Goal: Task Accomplishment & Management: Manage account settings

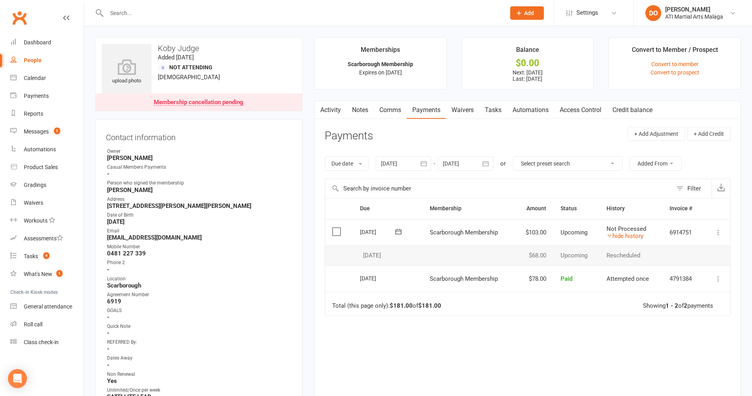
click at [356, 111] on link "Notes" at bounding box center [359, 110] width 27 height 18
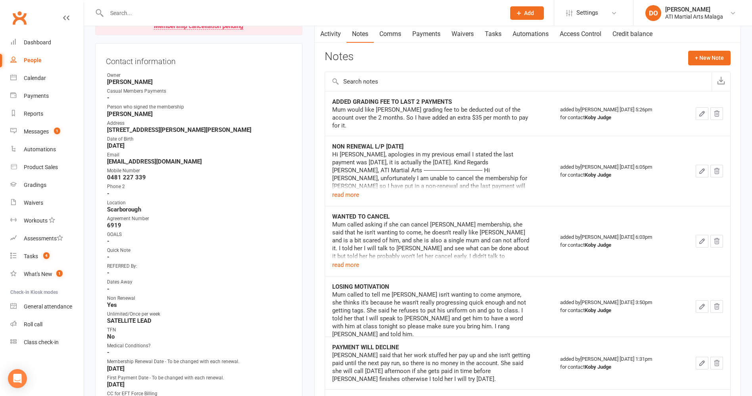
scroll to position [79, 0]
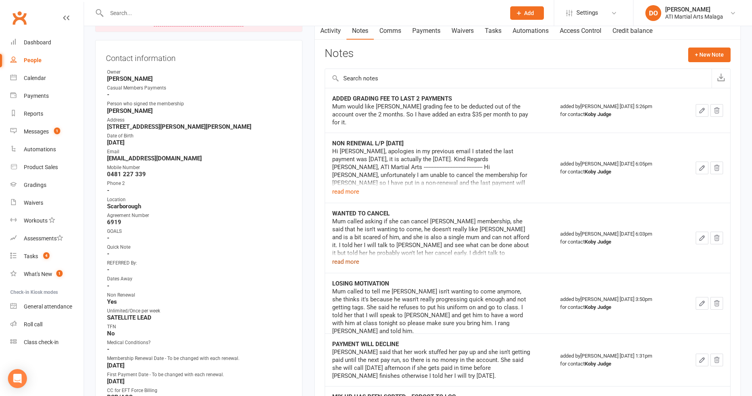
click at [347, 257] on button "read more" at bounding box center [345, 262] width 27 height 10
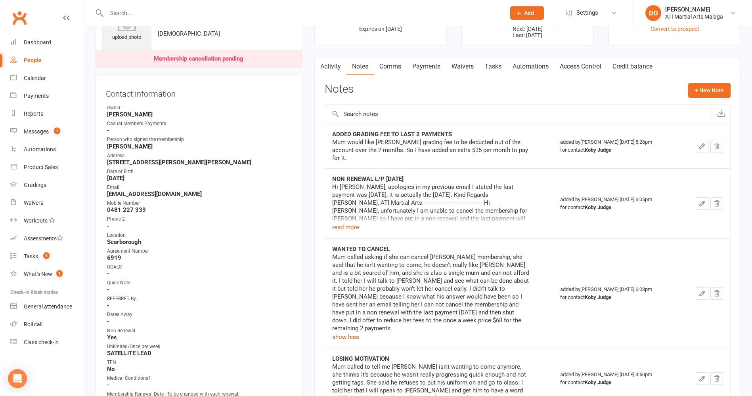
scroll to position [0, 0]
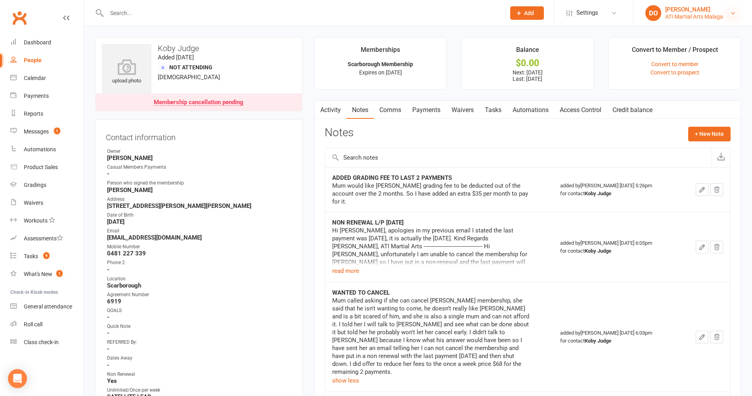
click at [732, 12] on icon at bounding box center [733, 13] width 6 height 6
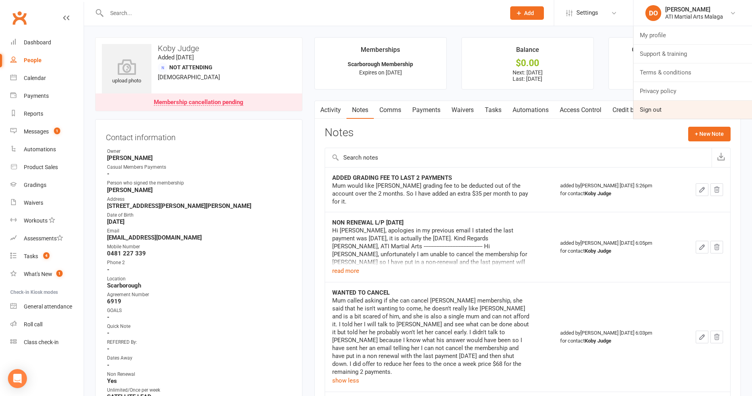
click at [655, 107] on link "Sign out" at bounding box center [692, 110] width 119 height 18
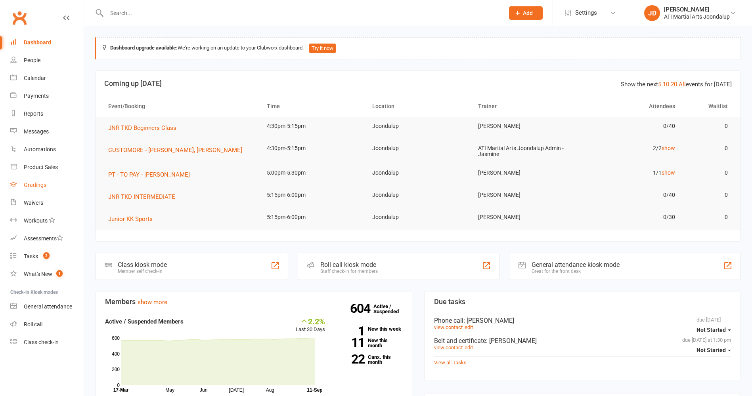
click at [31, 183] on div "Gradings" at bounding box center [35, 185] width 23 height 6
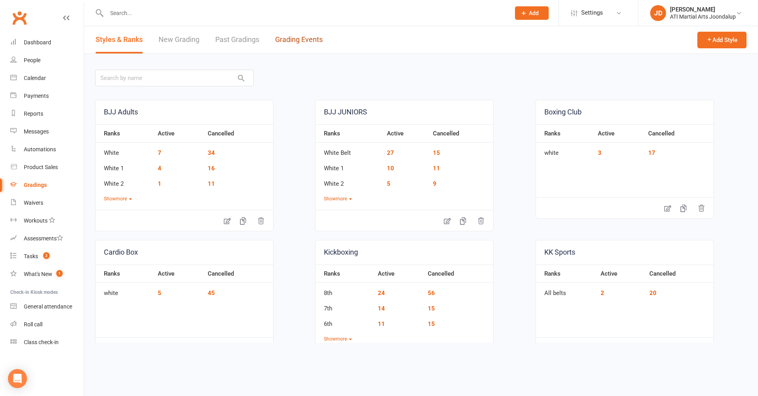
click at [299, 37] on link "Grading Events" at bounding box center [299, 39] width 48 height 27
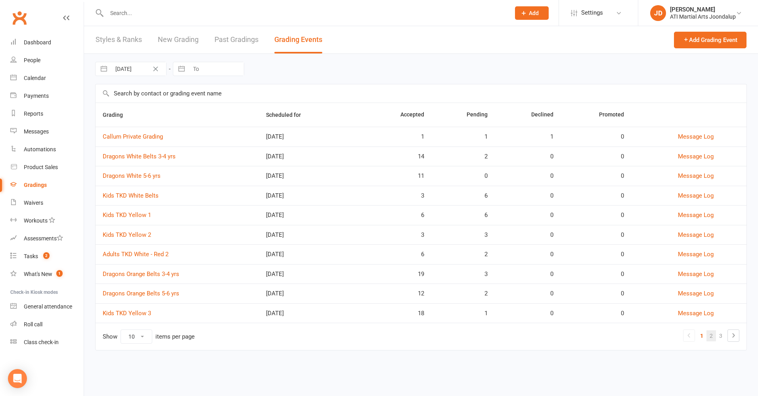
click at [708, 336] on link "2" at bounding box center [711, 336] width 10 height 11
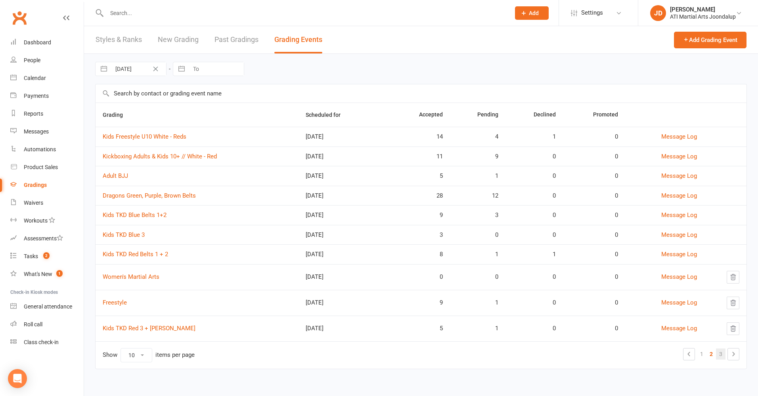
click at [722, 352] on link "3" at bounding box center [721, 354] width 10 height 11
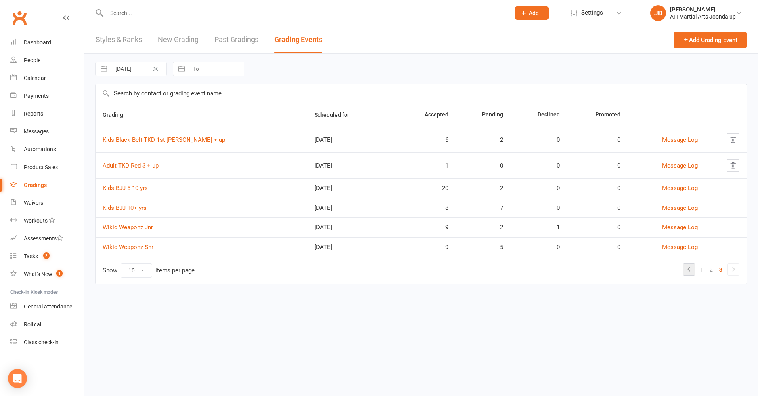
click at [687, 269] on icon at bounding box center [689, 270] width 10 height 10
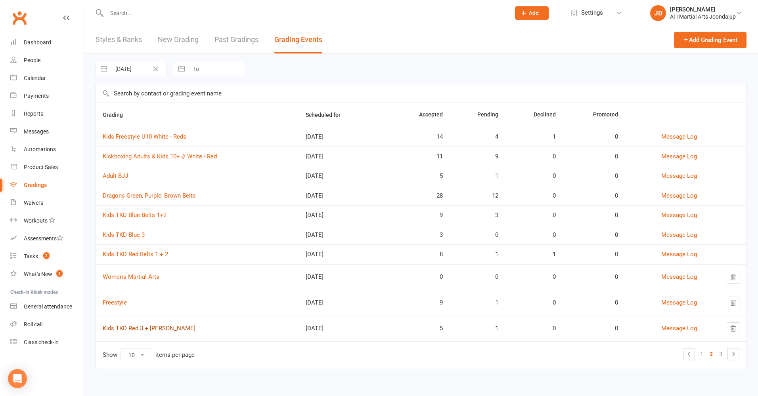
click at [145, 328] on link "Kids TKD Red 3 + Cho Dan Bo" at bounding box center [149, 328] width 93 height 7
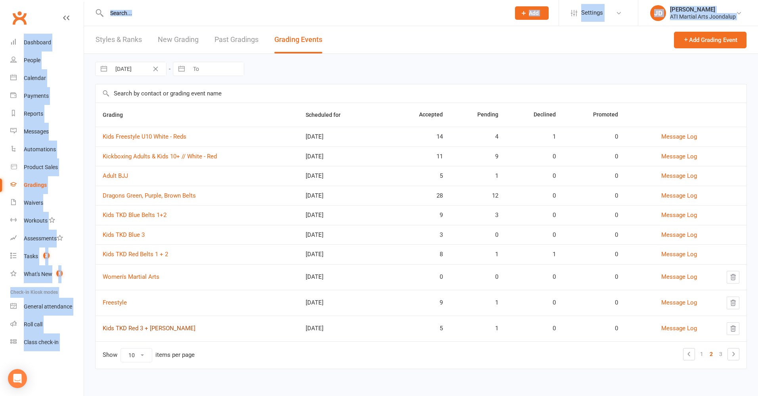
click at [145, 328] on html "Prospect Member Non-attending contact Class / event Appointment Grading event T…" at bounding box center [379, 196] width 758 height 392
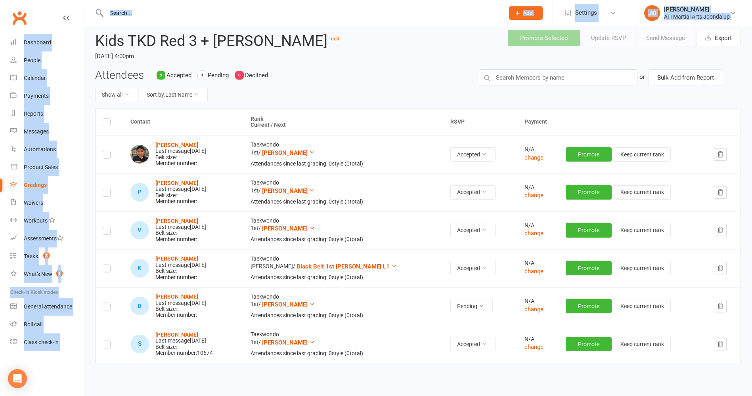
scroll to position [40, 0]
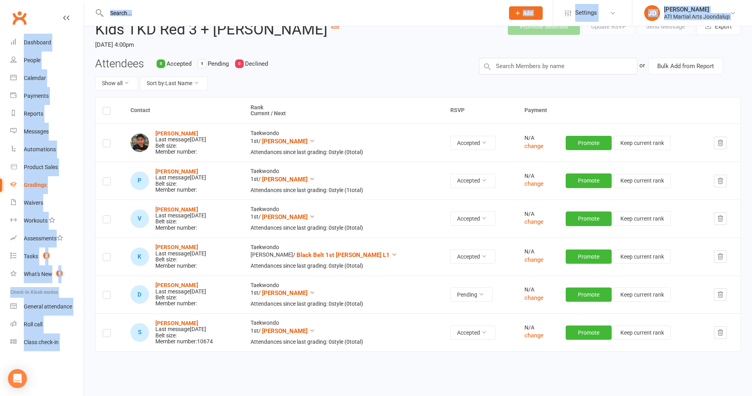
click at [34, 183] on div "Gradings" at bounding box center [35, 185] width 23 height 6
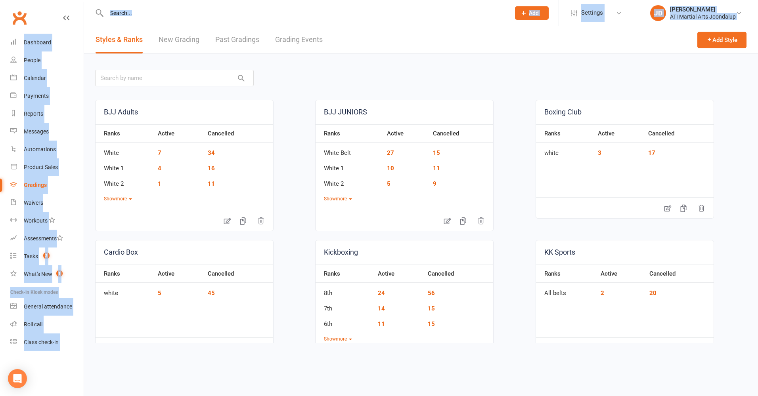
click at [291, 40] on link "Grading Events" at bounding box center [299, 39] width 48 height 27
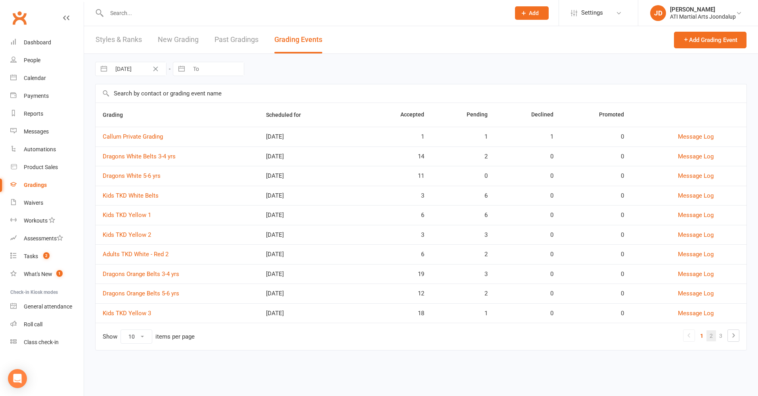
click at [710, 334] on link "2" at bounding box center [711, 336] width 10 height 11
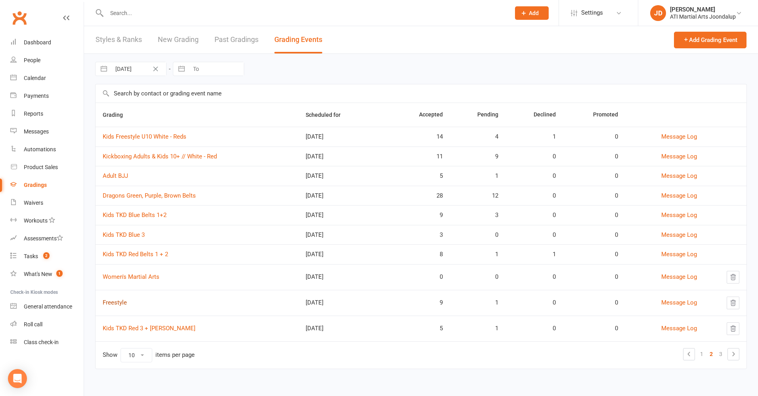
click at [120, 302] on link "Freestyle" at bounding box center [115, 302] width 24 height 7
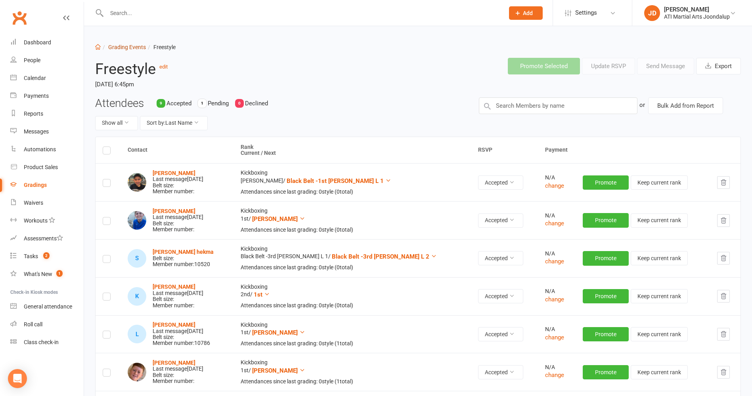
click at [125, 47] on link "Grading Events" at bounding box center [127, 47] width 38 height 6
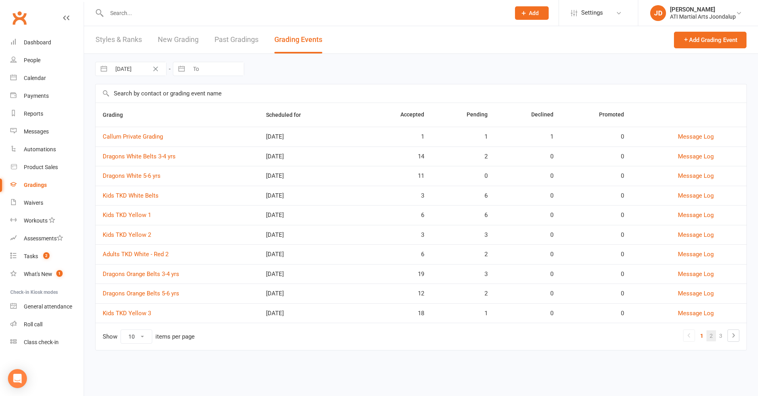
click at [708, 334] on link "2" at bounding box center [711, 336] width 10 height 11
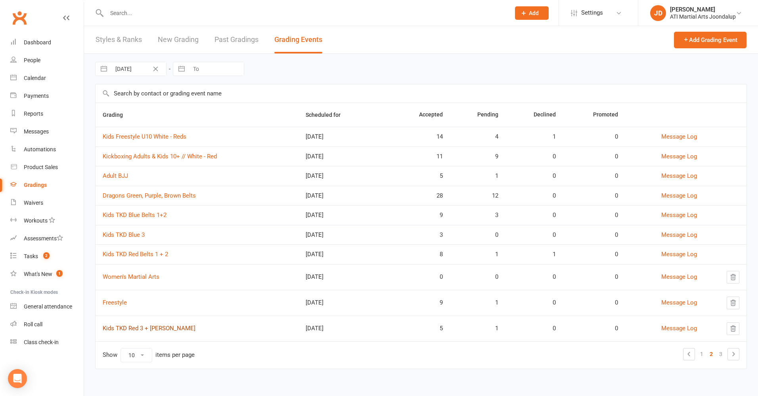
click at [165, 330] on link "Kids TKD Red 3 + Cho Dan Bo" at bounding box center [149, 328] width 93 height 7
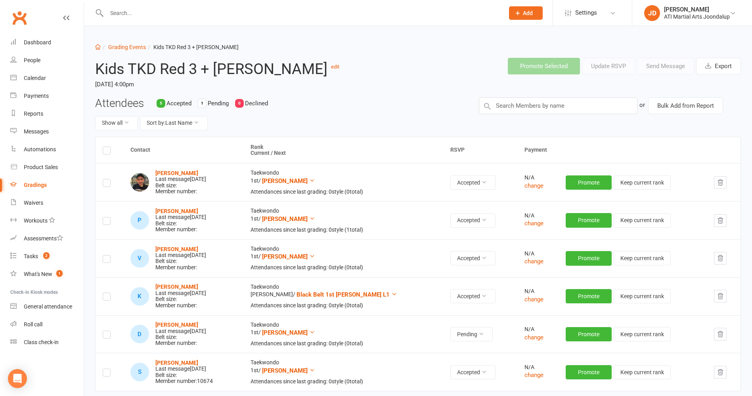
click at [40, 186] on div "Gradings" at bounding box center [35, 185] width 23 height 6
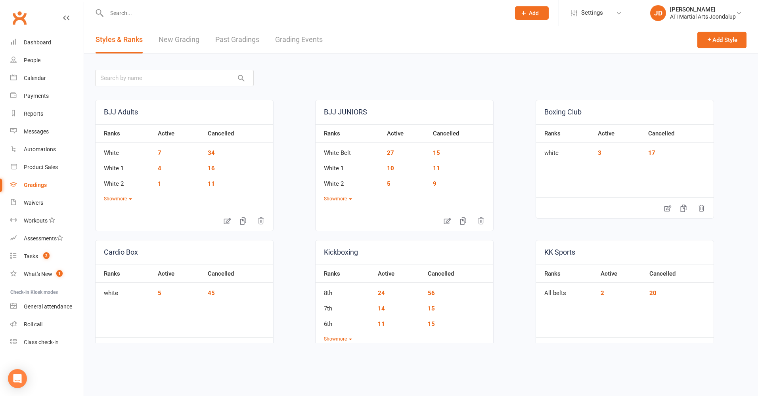
click at [295, 39] on link "Grading Events" at bounding box center [299, 39] width 48 height 27
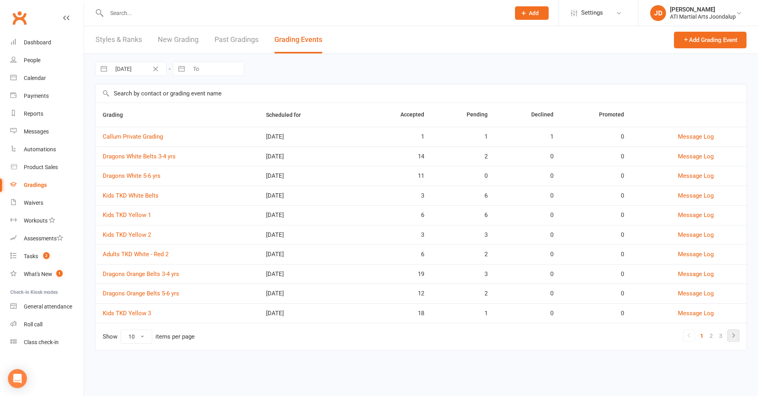
click at [732, 334] on icon at bounding box center [734, 336] width 10 height 10
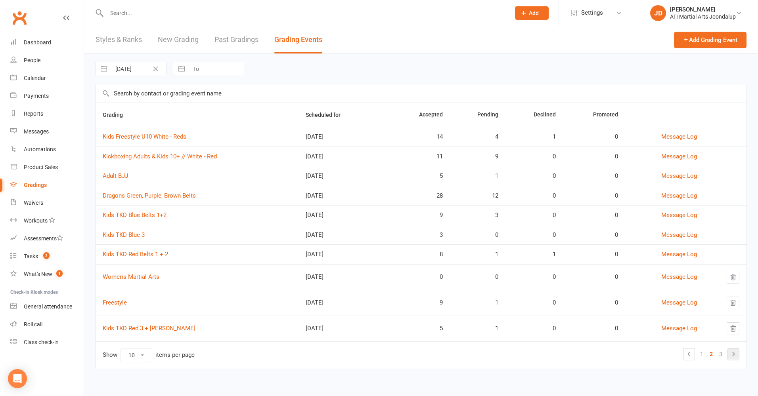
click at [733, 355] on icon at bounding box center [734, 355] width 10 height 10
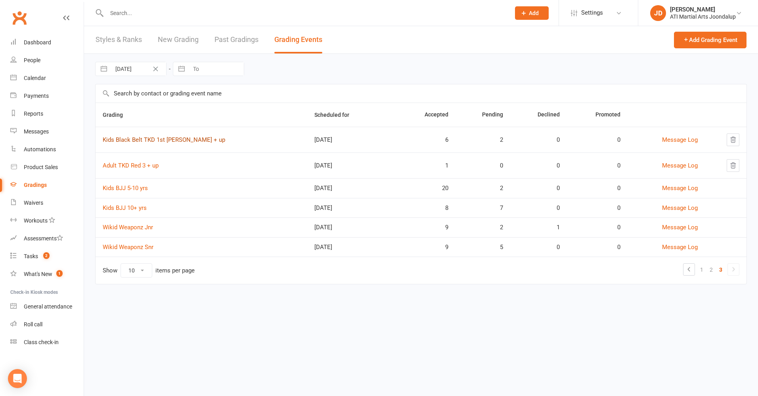
click at [140, 138] on link "Kids Black Belt TKD 1st Dan + up" at bounding box center [164, 139] width 122 height 7
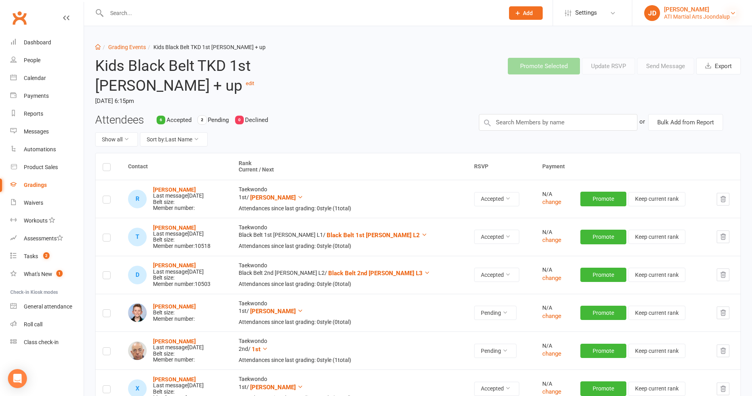
click at [731, 13] on icon at bounding box center [733, 13] width 6 height 6
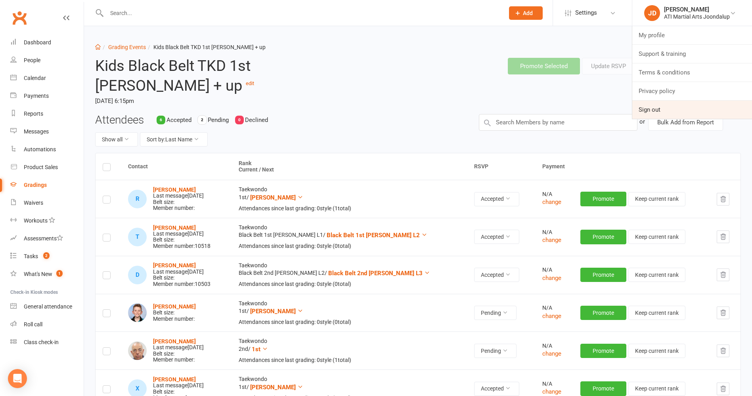
click at [656, 109] on link "Sign out" at bounding box center [692, 110] width 120 height 18
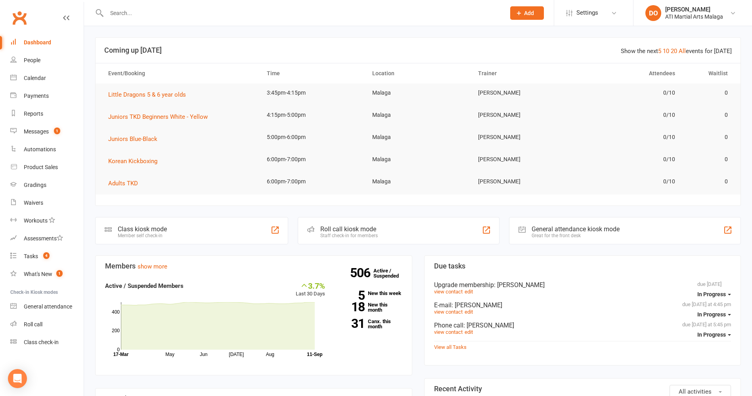
click at [271, 10] on input "text" at bounding box center [302, 13] width 396 height 11
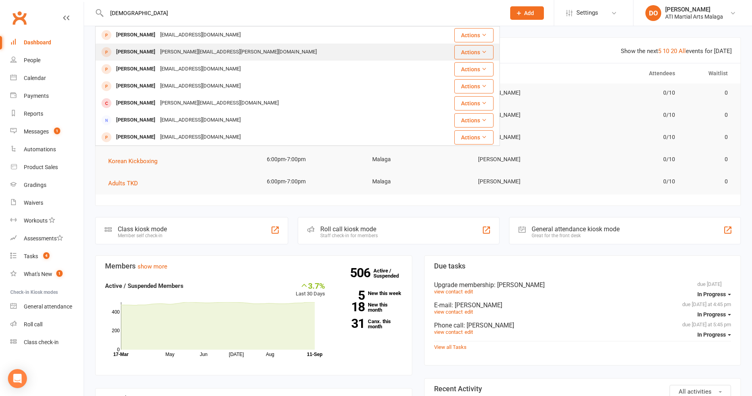
type input "shivaay"
click at [182, 50] on div "sweeti.turan@gmail.com" at bounding box center [238, 51] width 161 height 11
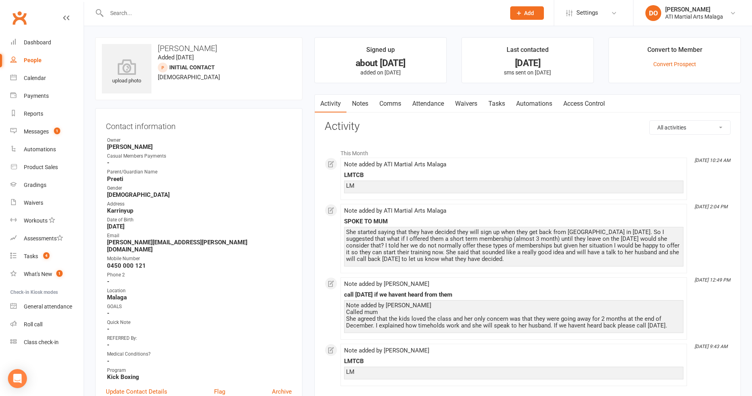
click at [373, 103] on link "Notes" at bounding box center [359, 104] width 27 height 18
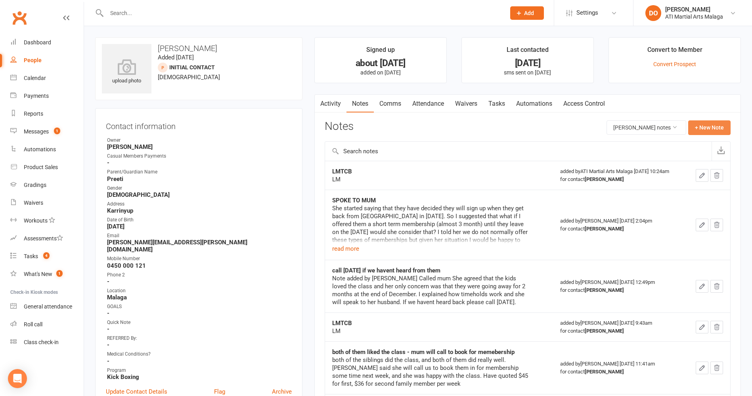
click at [700, 130] on button "+ New Note" at bounding box center [709, 128] width 42 height 14
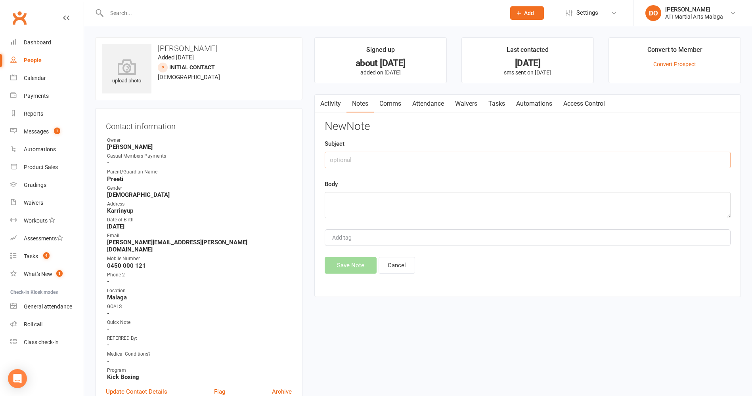
click at [440, 161] on input "text" at bounding box center [528, 160] width 406 height 17
type input "LMTCB"
click at [395, 211] on textarea at bounding box center [528, 205] width 406 height 26
type textarea "LMTCB"
click at [358, 268] on button "Save Note" at bounding box center [351, 265] width 52 height 17
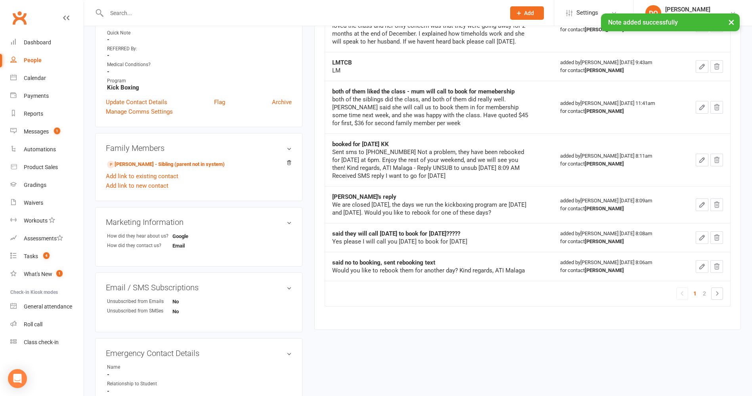
scroll to position [357, 0]
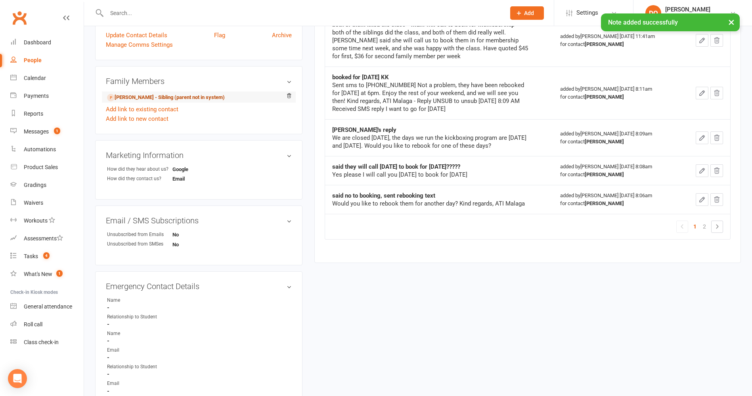
click at [169, 94] on link "Shaurya Singh - Sibling (parent not in system)" at bounding box center [166, 98] width 118 height 8
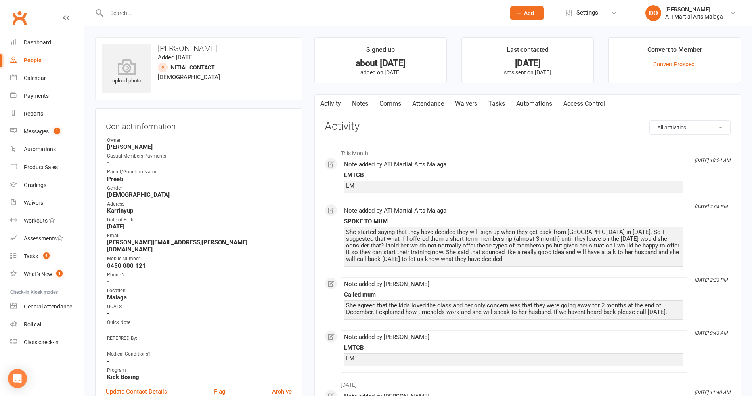
click at [396, 104] on link "Comms" at bounding box center [390, 104] width 33 height 18
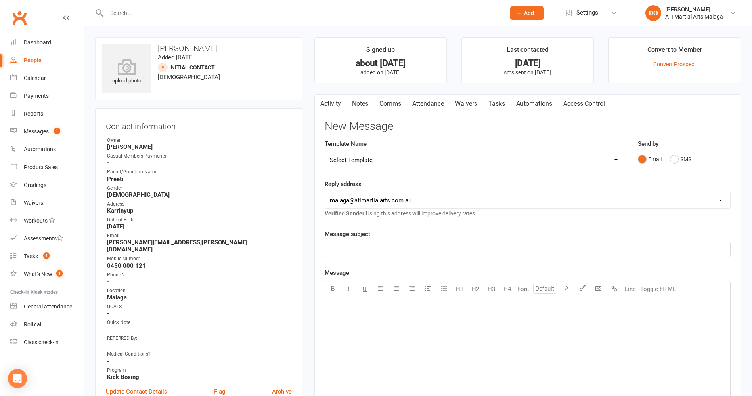
click at [360, 101] on link "Notes" at bounding box center [359, 104] width 27 height 18
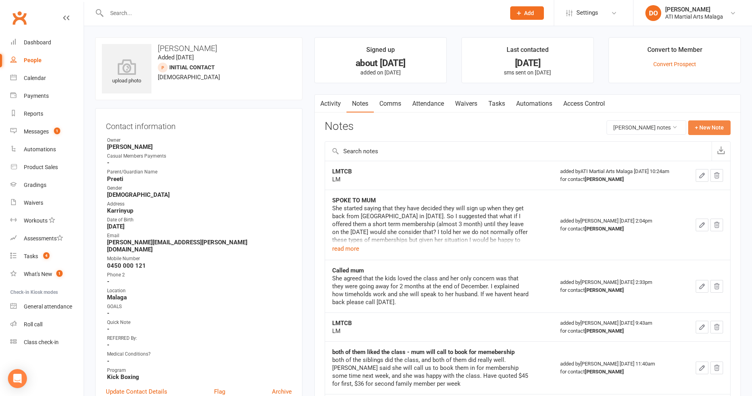
click at [694, 129] on button "+ New Note" at bounding box center [709, 128] width 42 height 14
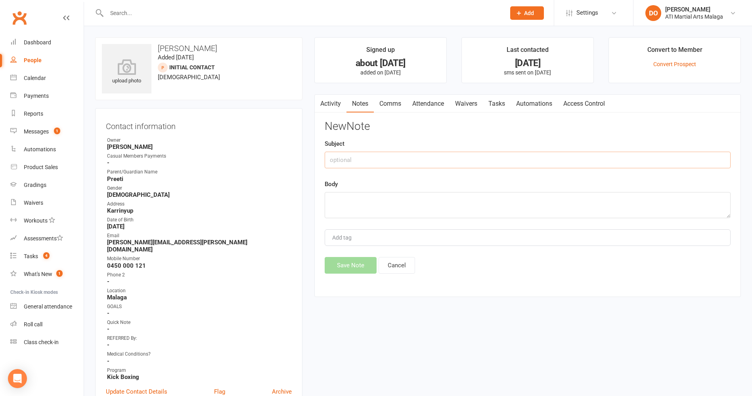
click at [368, 165] on input "text" at bounding box center [528, 160] width 406 height 17
type input "LMTCB"
click at [385, 201] on textarea at bounding box center [528, 205] width 406 height 26
type textarea "LMTCB"
click at [355, 264] on button "Save Note" at bounding box center [351, 265] width 52 height 17
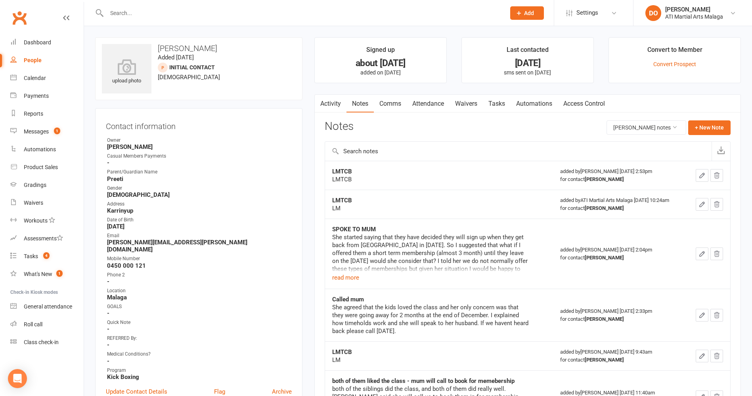
click at [331, 12] on input "text" at bounding box center [302, 13] width 396 height 11
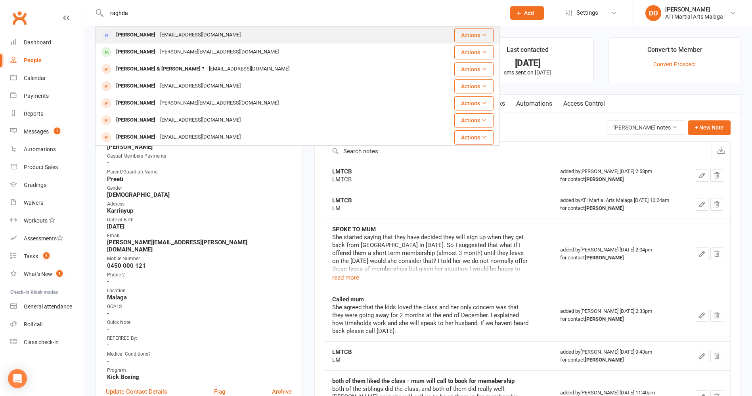
type input "raghda"
click at [180, 39] on div "rahdanouh89@gmail.com" at bounding box center [200, 34] width 85 height 11
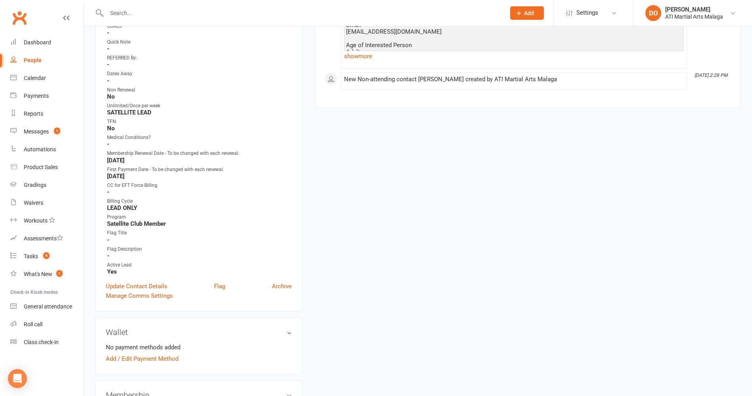
scroll to position [277, 0]
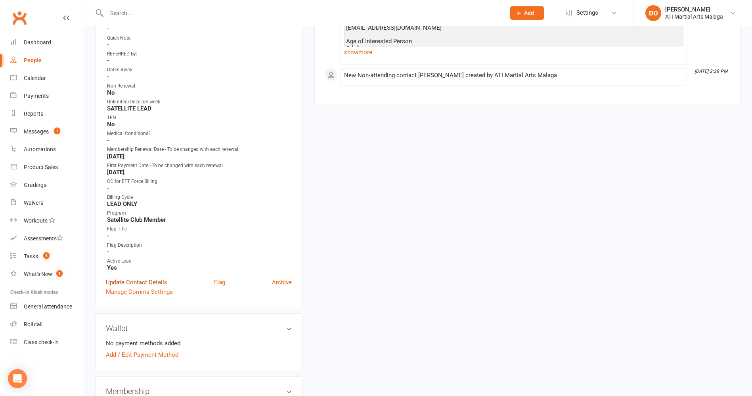
click at [148, 283] on link "Update Contact Details" at bounding box center [136, 283] width 61 height 10
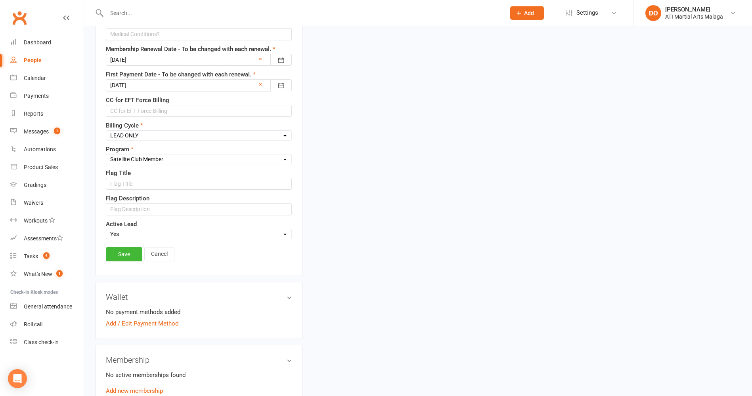
scroll to position [632, 0]
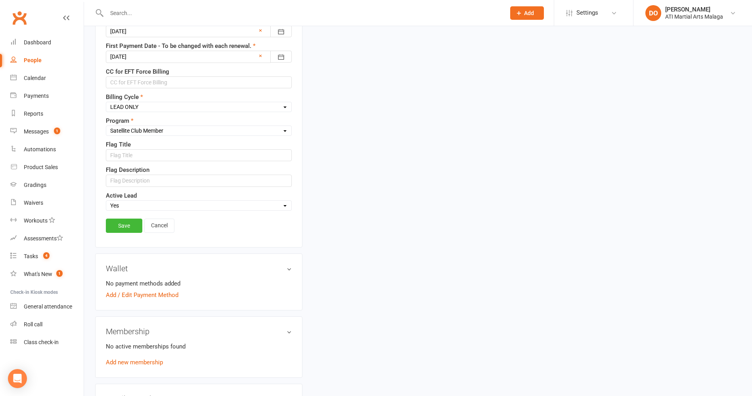
click at [131, 209] on select "Select Yes No" at bounding box center [198, 205] width 185 height 9
select select "No"
click at [106, 202] on select "Select Yes No" at bounding box center [198, 205] width 185 height 9
click at [129, 229] on link "Save" at bounding box center [124, 226] width 36 height 14
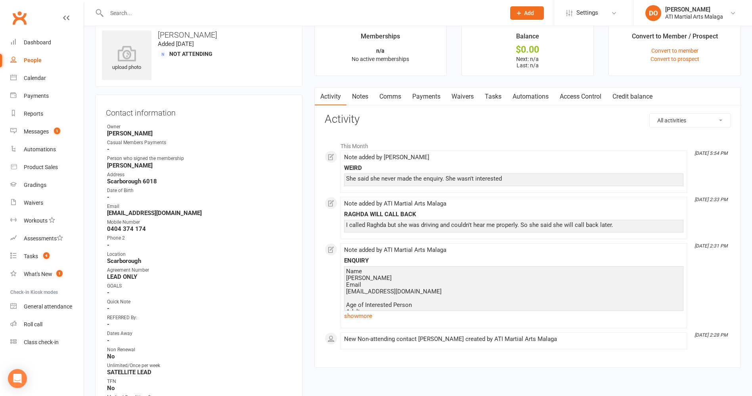
scroll to position [0, 0]
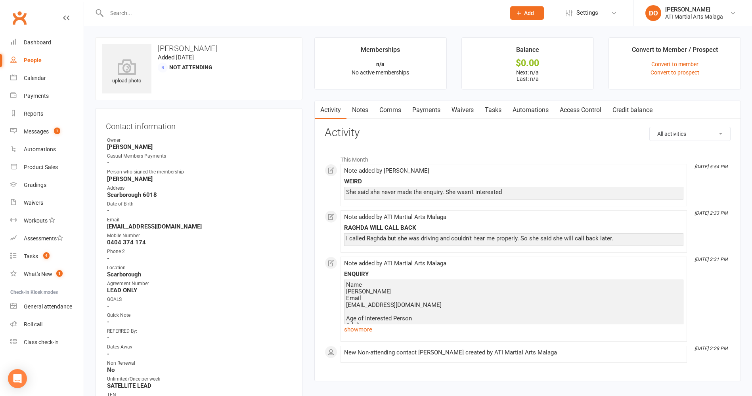
click at [334, 15] on input "text" at bounding box center [302, 13] width 396 height 11
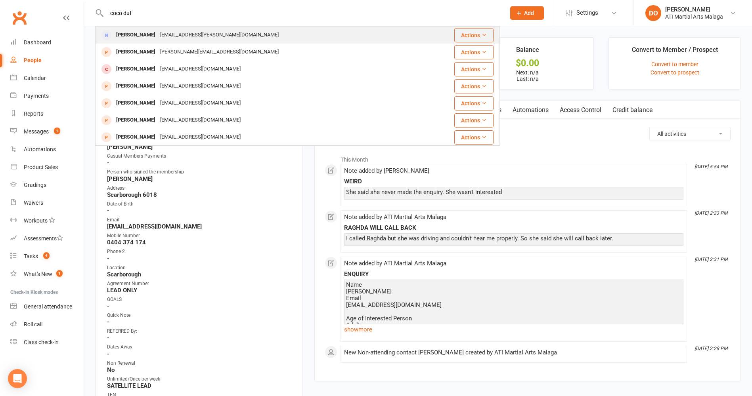
type input "coco duf"
click at [158, 36] on div "nico@dufour.net.au" at bounding box center [219, 34] width 123 height 11
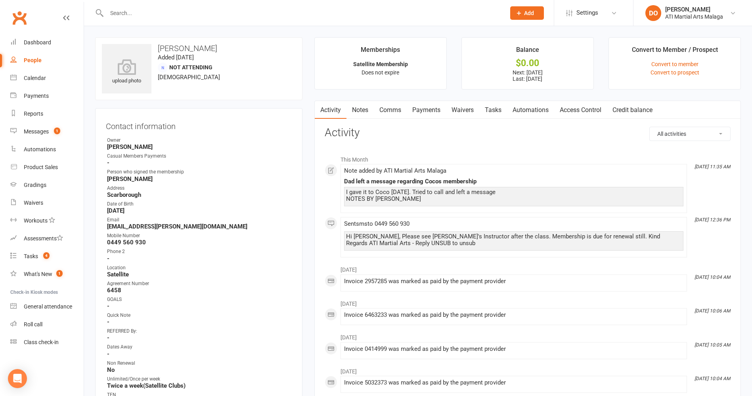
click at [431, 111] on link "Payments" at bounding box center [426, 110] width 39 height 18
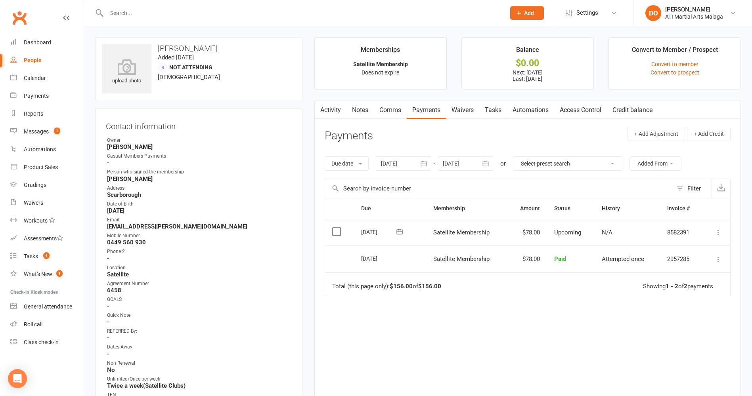
click at [378, 15] on input "text" at bounding box center [302, 13] width 396 height 11
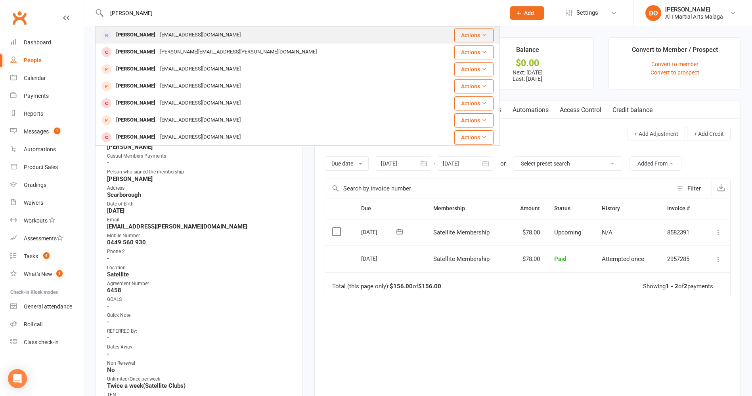
type input "lara morabito"
click at [239, 39] on div "Lara Morabito alessandruzzo82@hotmail.com" at bounding box center [264, 35] width 336 height 16
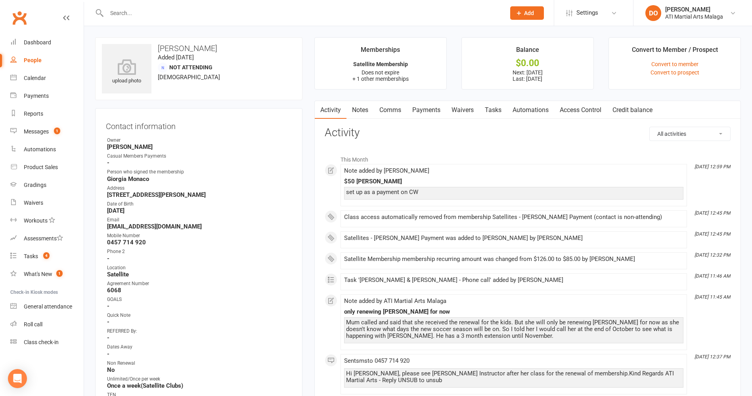
click at [425, 113] on link "Payments" at bounding box center [426, 110] width 39 height 18
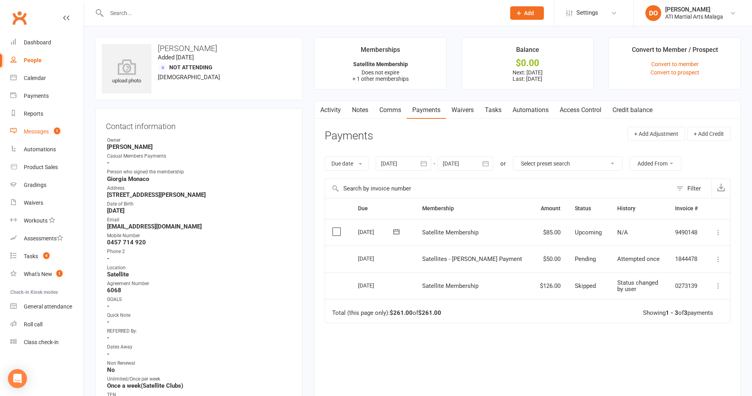
click at [40, 134] on div "Messages" at bounding box center [36, 131] width 25 height 6
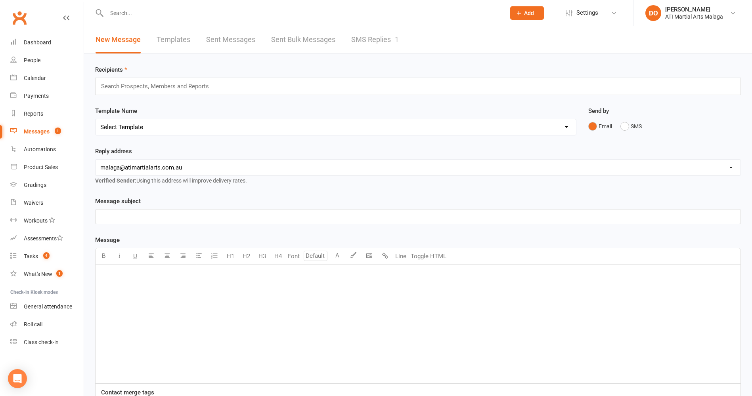
click at [369, 41] on link "SMS Replies 1" at bounding box center [375, 39] width 48 height 27
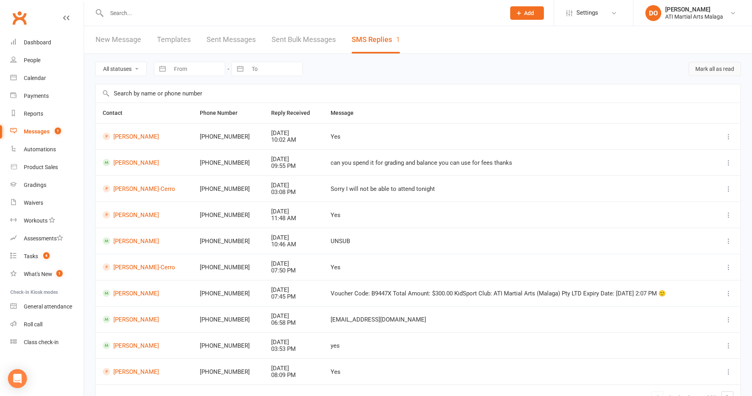
click at [718, 67] on button "Mark all as read" at bounding box center [715, 69] width 52 height 14
click at [30, 37] on link "Dashboard" at bounding box center [46, 43] width 73 height 18
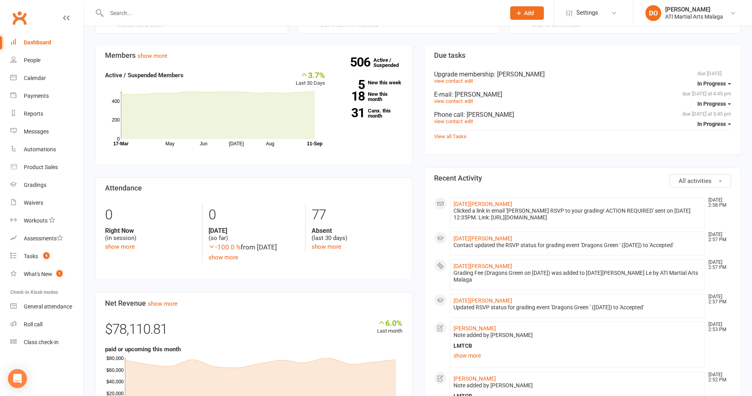
scroll to position [198, 0]
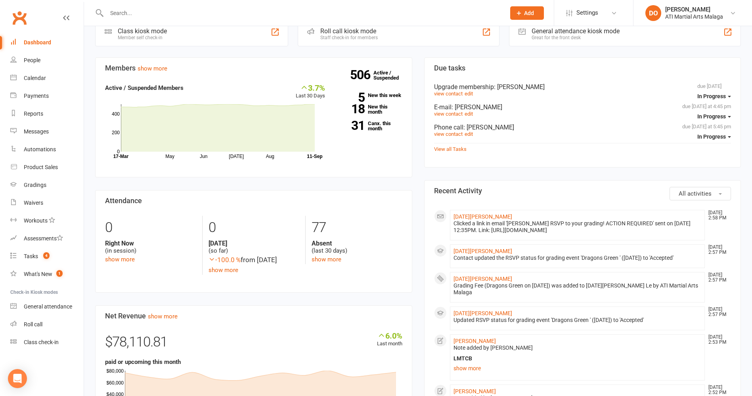
click at [307, 11] on input "text" at bounding box center [302, 13] width 396 height 11
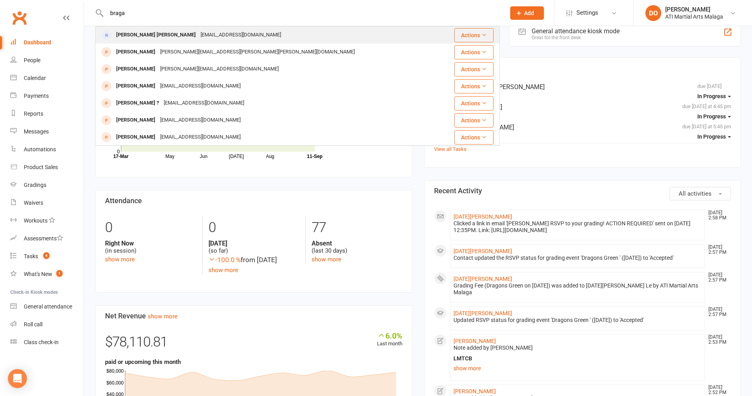
type input "braga"
drag, startPoint x: 215, startPoint y: 39, endPoint x: 222, endPoint y: 43, distance: 7.8
click at [215, 39] on div "Bela Andreo Braga estabio@live.com" at bounding box center [268, 35] width 344 height 16
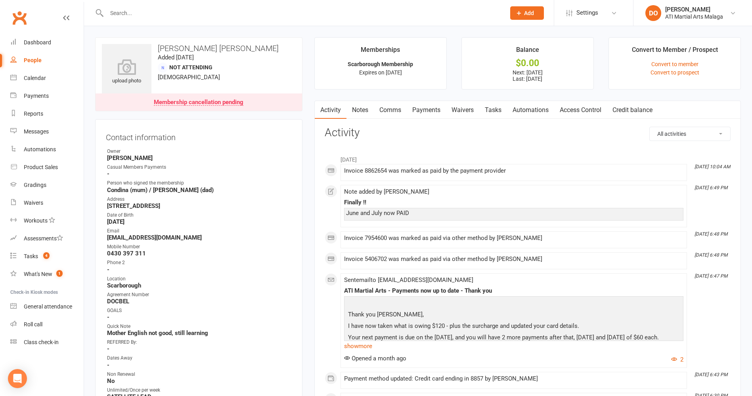
click at [363, 113] on link "Notes" at bounding box center [359, 110] width 27 height 18
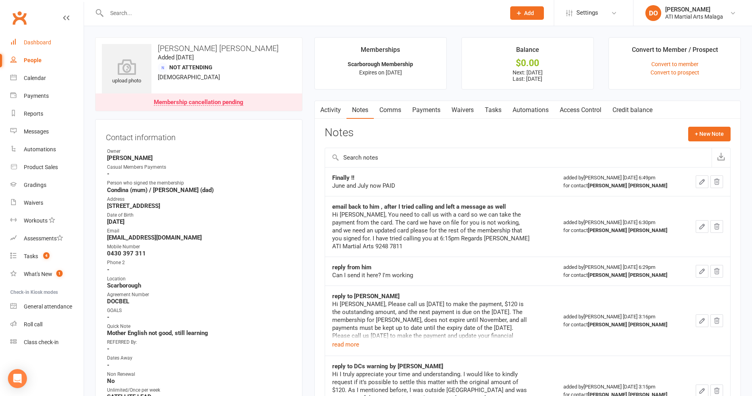
click at [36, 43] on div "Dashboard" at bounding box center [37, 42] width 27 height 6
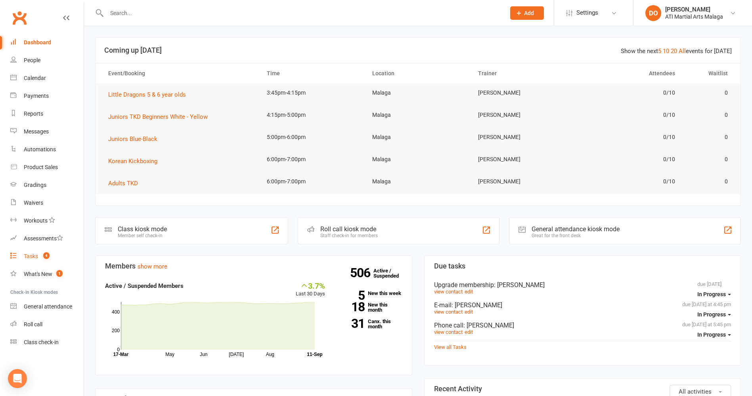
click at [36, 256] on div "Tasks" at bounding box center [31, 256] width 14 height 6
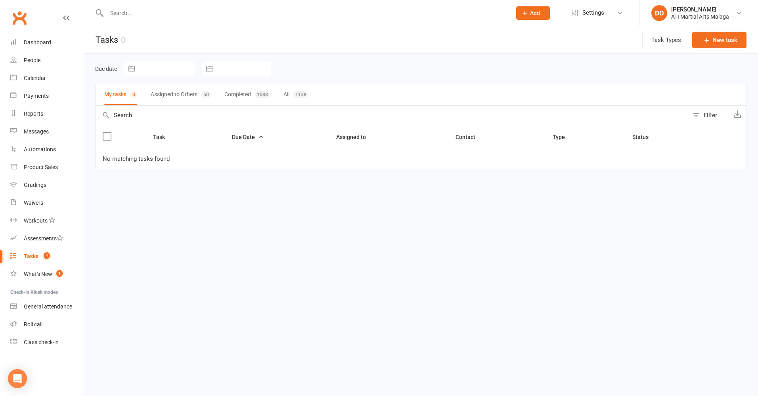
click at [186, 95] on button "Assigned to Others 50" at bounding box center [181, 94] width 60 height 21
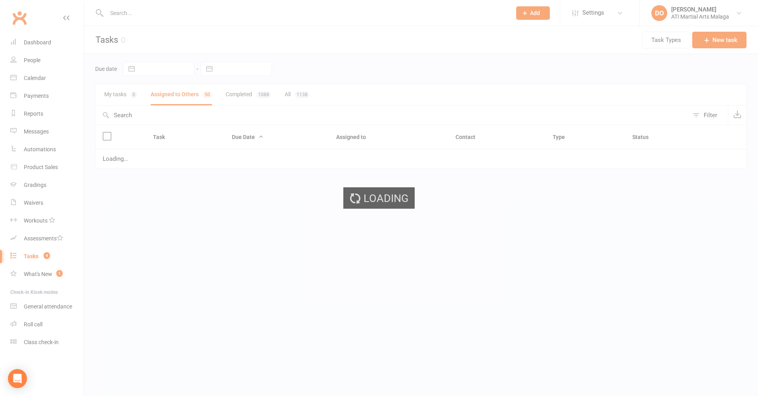
select select "started"
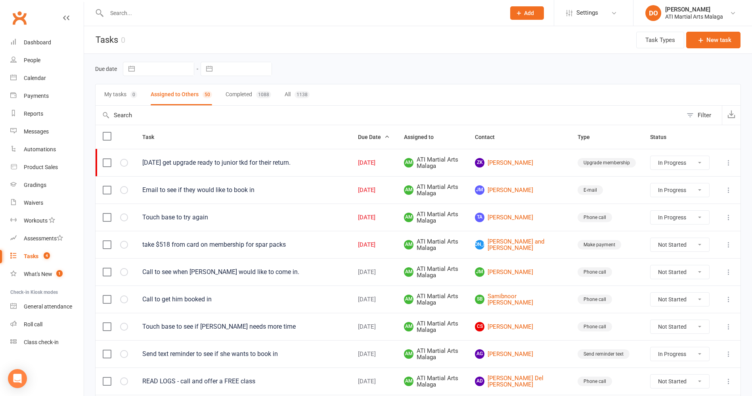
click at [678, 243] on select "Not Started In Progress Waiting Complete" at bounding box center [680, 244] width 59 height 13
click at [651, 238] on select "Not Started In Progress Waiting Complete" at bounding box center [680, 244] width 59 height 13
select select "unstarted"
select select "started"
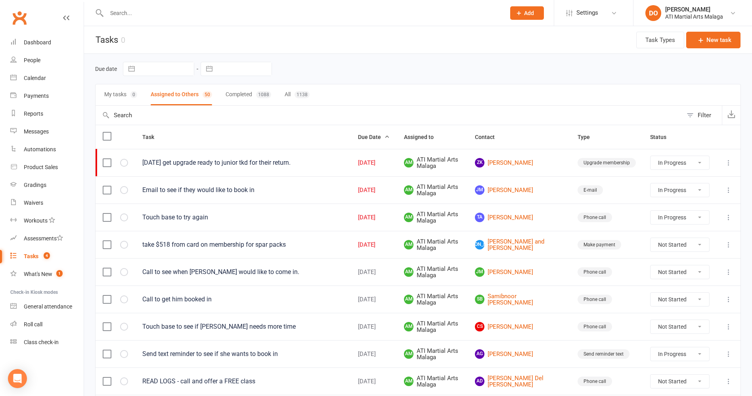
select select "started"
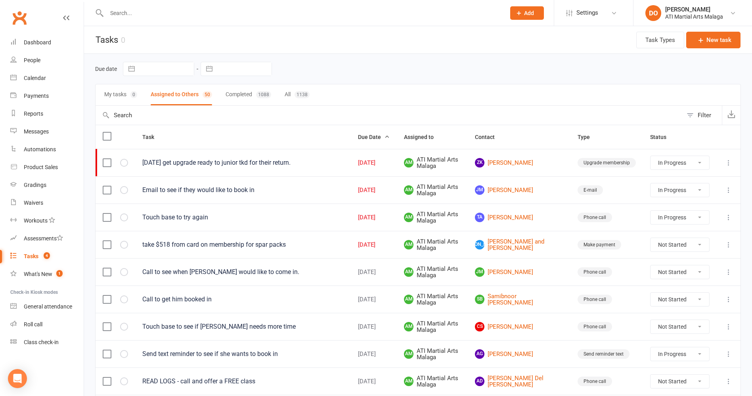
select select "started"
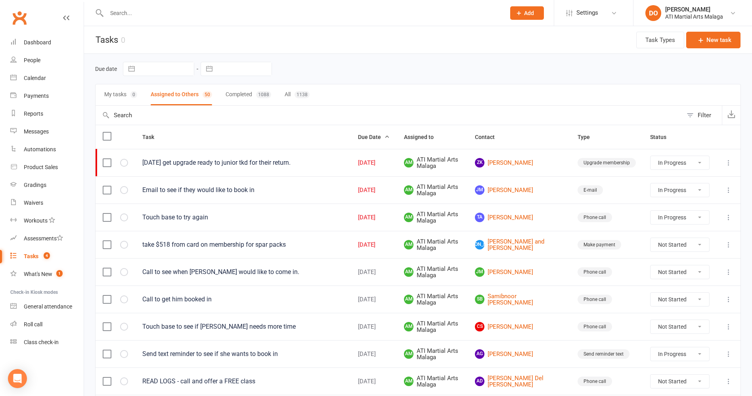
select select "started"
click at [37, 45] on div "Dashboard" at bounding box center [37, 42] width 27 height 6
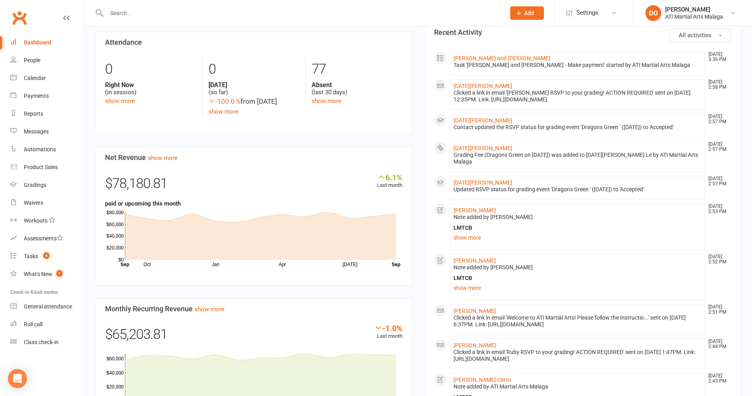
scroll to position [119, 0]
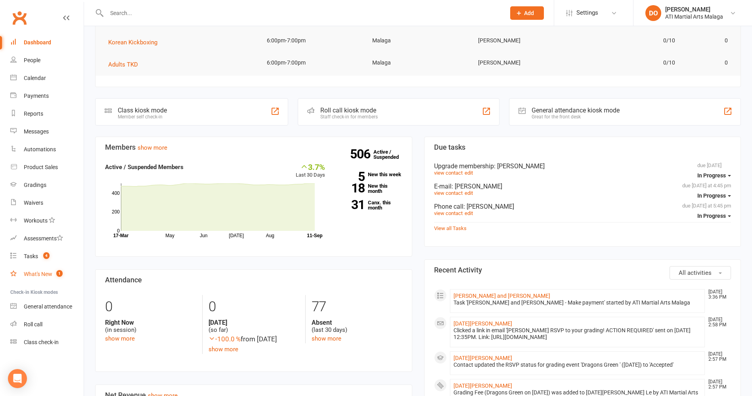
click at [34, 274] on div "What's New" at bounding box center [38, 274] width 29 height 6
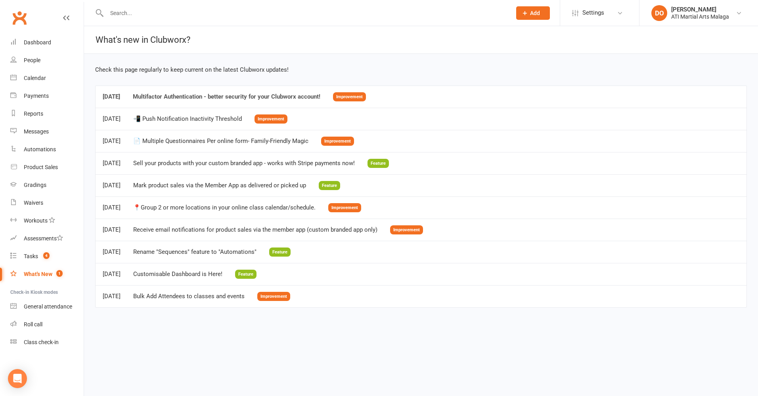
click at [366, 98] on span "Improvement" at bounding box center [349, 96] width 33 height 9
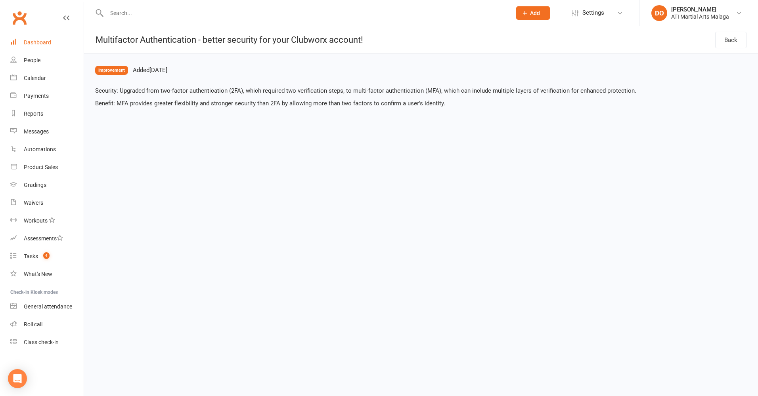
click at [45, 45] on div "Dashboard" at bounding box center [37, 42] width 27 height 6
